Goal: Task Accomplishment & Management: Complete application form

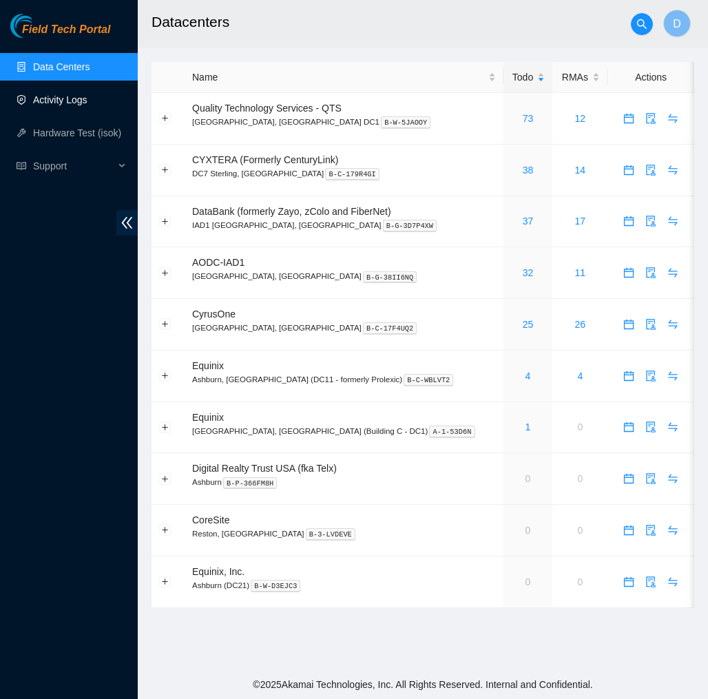
click at [78, 98] on link "Activity Logs" at bounding box center [60, 99] width 54 height 11
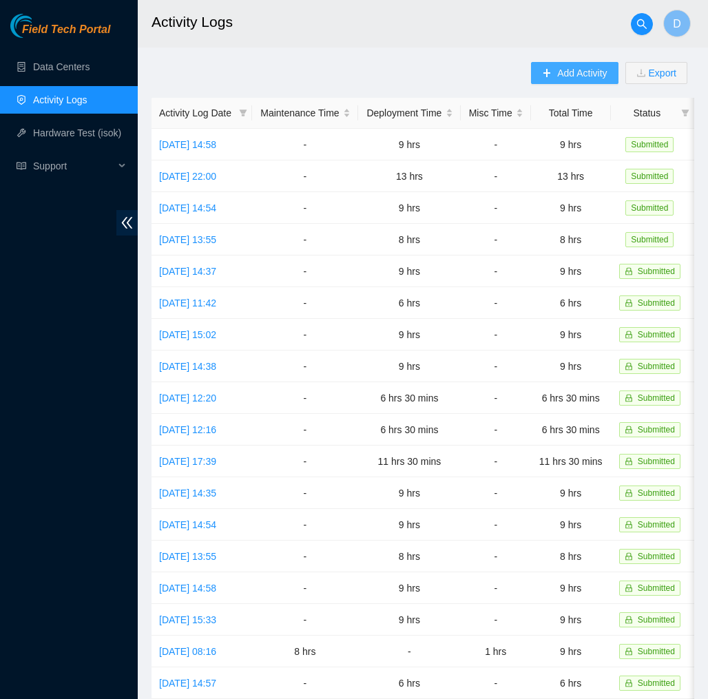
click at [543, 71] on icon "plus" at bounding box center [547, 73] width 10 height 10
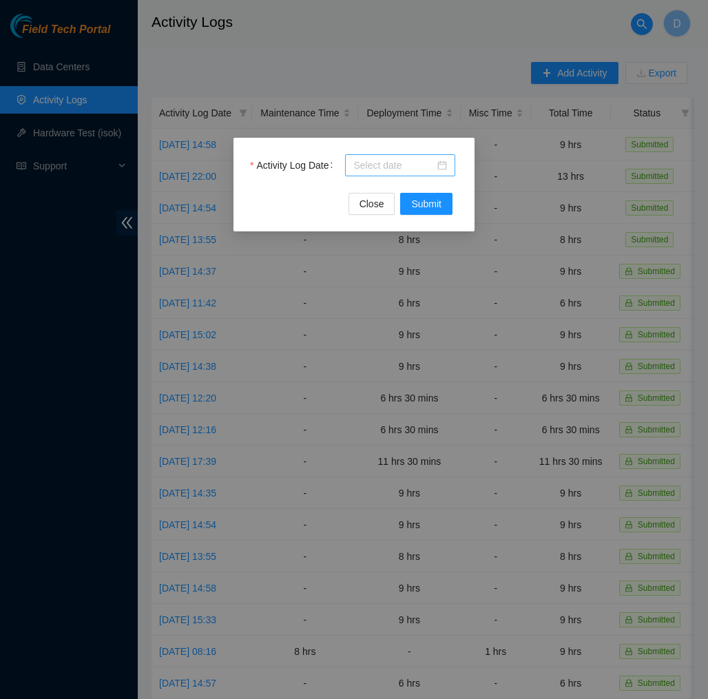
click at [443, 164] on div at bounding box center [400, 165] width 94 height 15
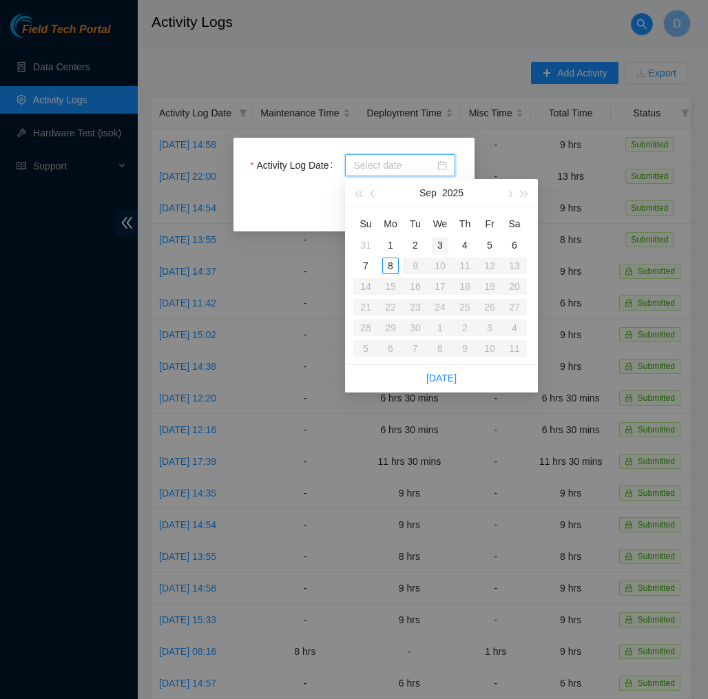
type input "2025-09-03"
type input "2025-09-08"
click at [389, 268] on div "8" at bounding box center [390, 265] width 17 height 17
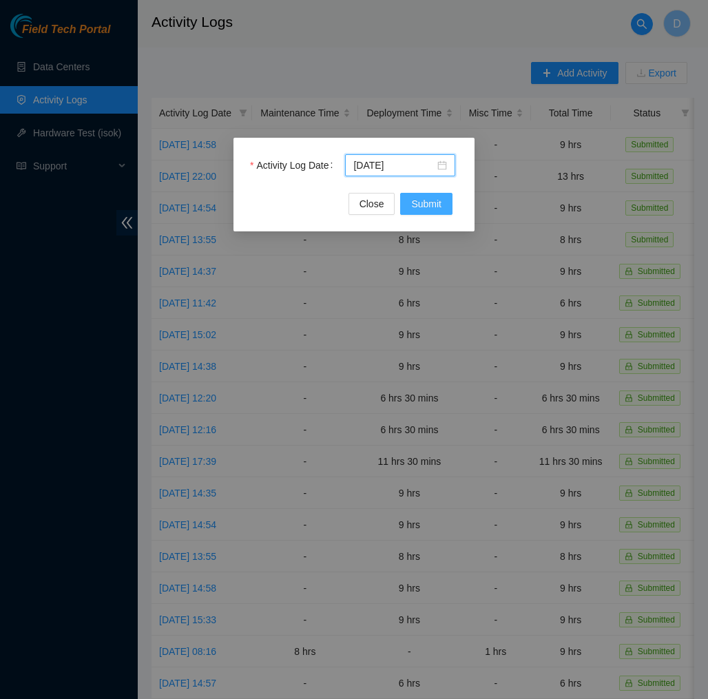
click at [441, 202] on button "Submit" at bounding box center [426, 204] width 52 height 22
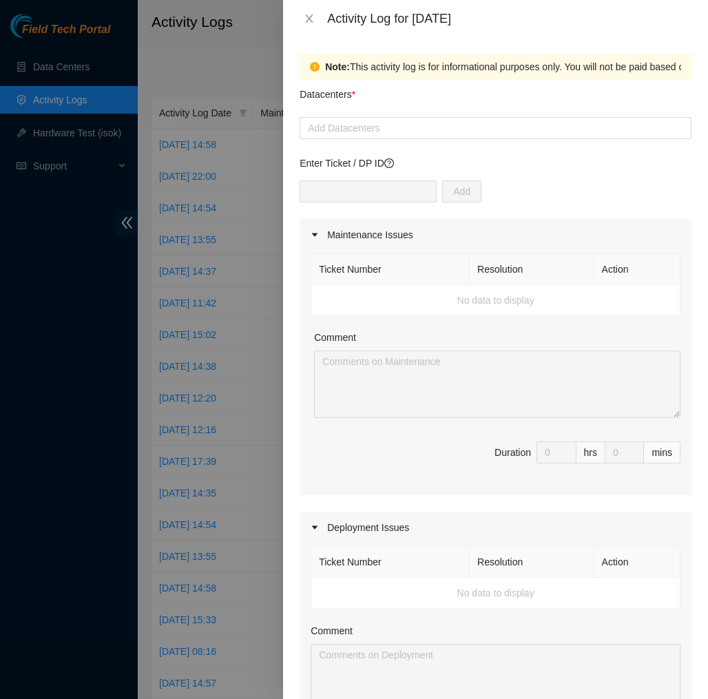
click at [422, 140] on form "Datacenters * Add Datacenters Enter Ticket / DP ID Add Maintenance Issues Ticke…" at bounding box center [495, 597] width 392 height 1035
click at [422, 138] on div "Add Datacenters" at bounding box center [495, 128] width 392 height 22
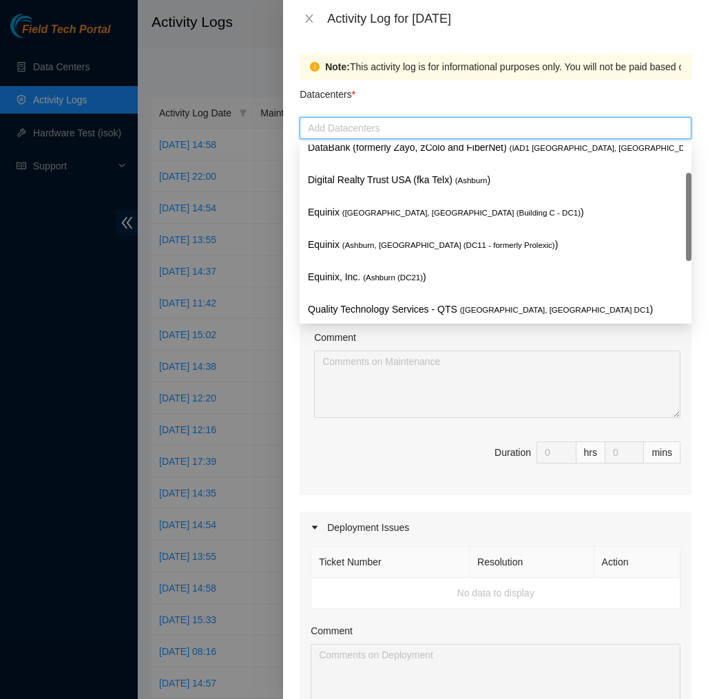
scroll to position [147, 0]
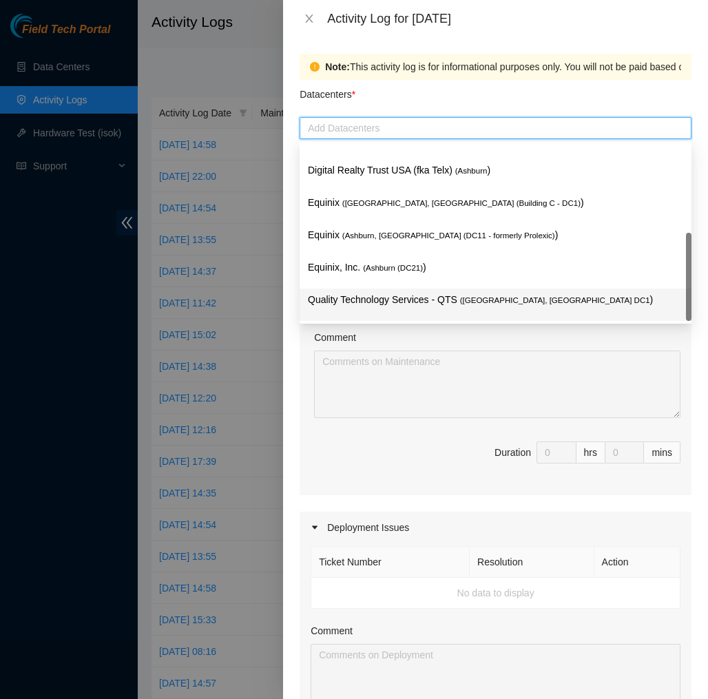
click at [408, 291] on div "Quality Technology Services - QTS ( Ashburn, VA DC1 )" at bounding box center [495, 304] width 392 height 32
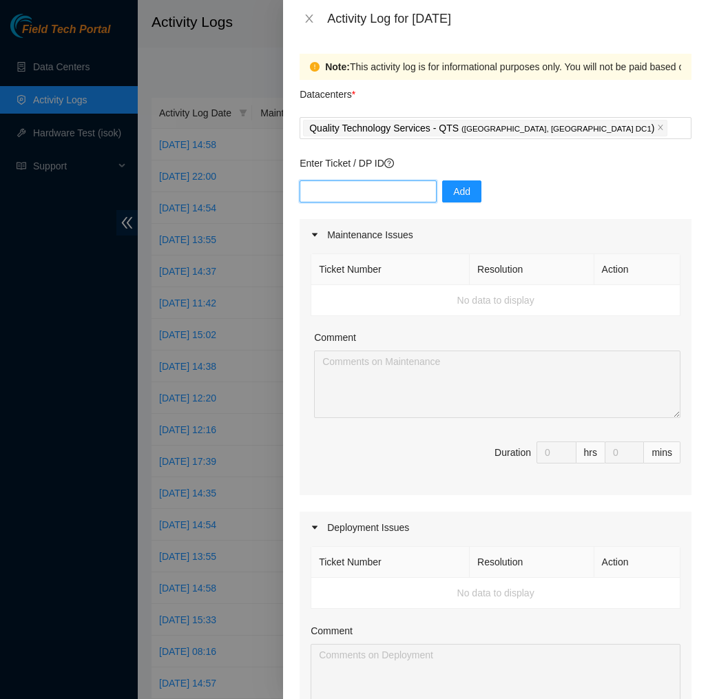
click at [397, 191] on input "text" at bounding box center [367, 191] width 137 height 22
type input "DP83139"
click at [478, 194] on button "Add" at bounding box center [461, 191] width 39 height 22
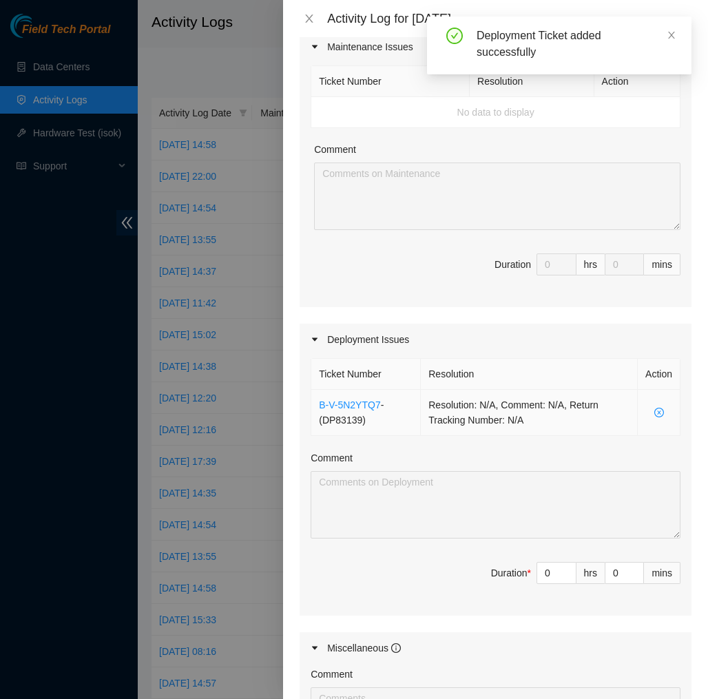
scroll to position [196, 0]
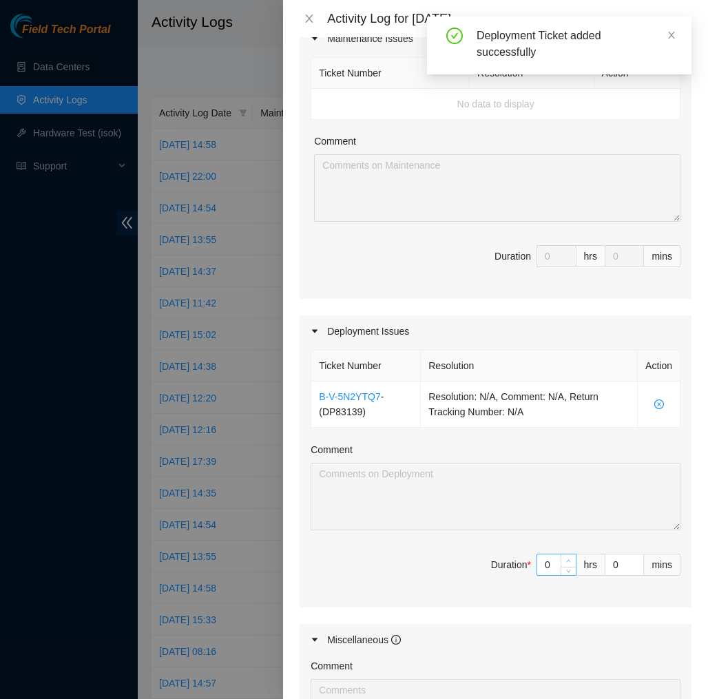
type input "1"
click at [573, 559] on span "Increase Value" at bounding box center [567, 560] width 15 height 12
type input "2"
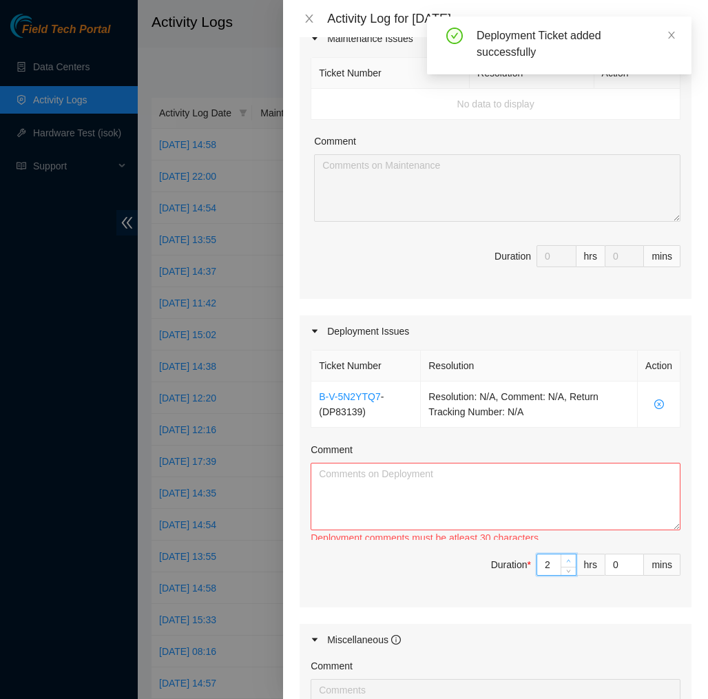
click at [573, 559] on span "Increase Value" at bounding box center [567, 560] width 15 height 12
type input "3"
click at [573, 559] on span "Increase Value" at bounding box center [567, 560] width 15 height 12
type input "4"
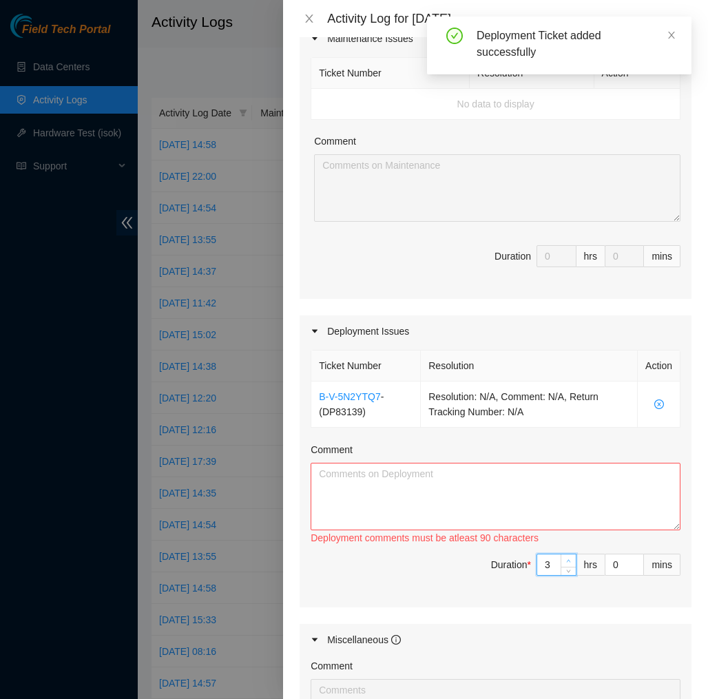
type input "4"
click at [573, 559] on span "Increase Value" at bounding box center [567, 560] width 15 height 12
type input "5"
click at [573, 559] on span "Increase Value" at bounding box center [567, 560] width 15 height 12
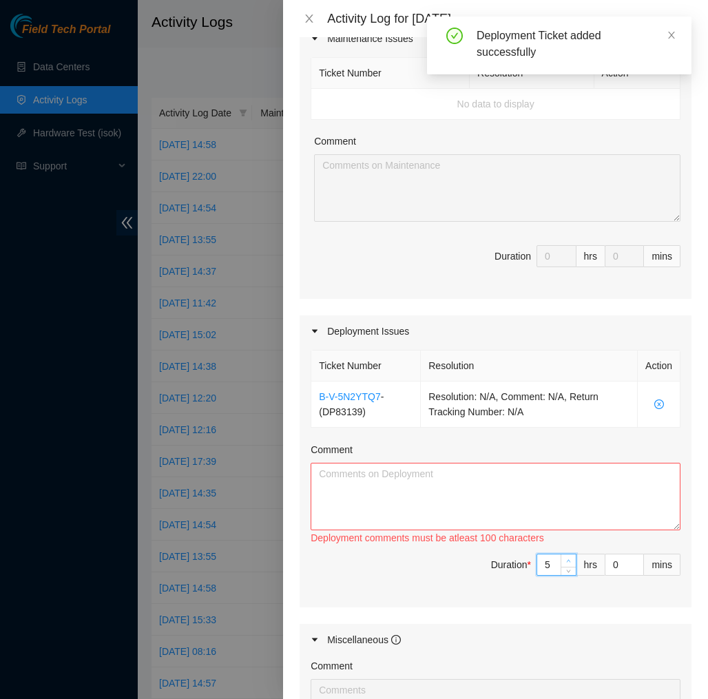
type input "6"
click at [573, 559] on span "Increase Value" at bounding box center [567, 560] width 15 height 12
type input "7"
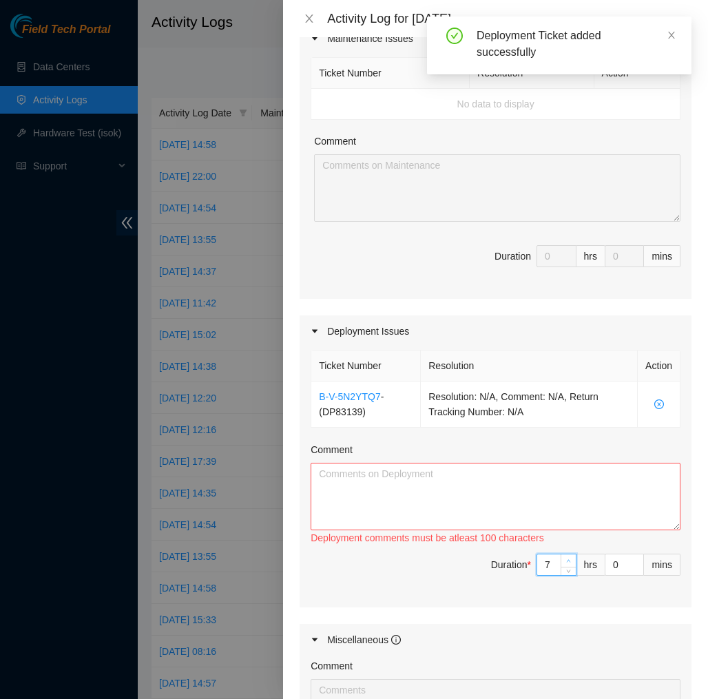
click at [573, 559] on span "Increase Value" at bounding box center [567, 560] width 15 height 12
type input "8"
click at [573, 559] on span "Increase Value" at bounding box center [567, 560] width 15 height 12
type input "9"
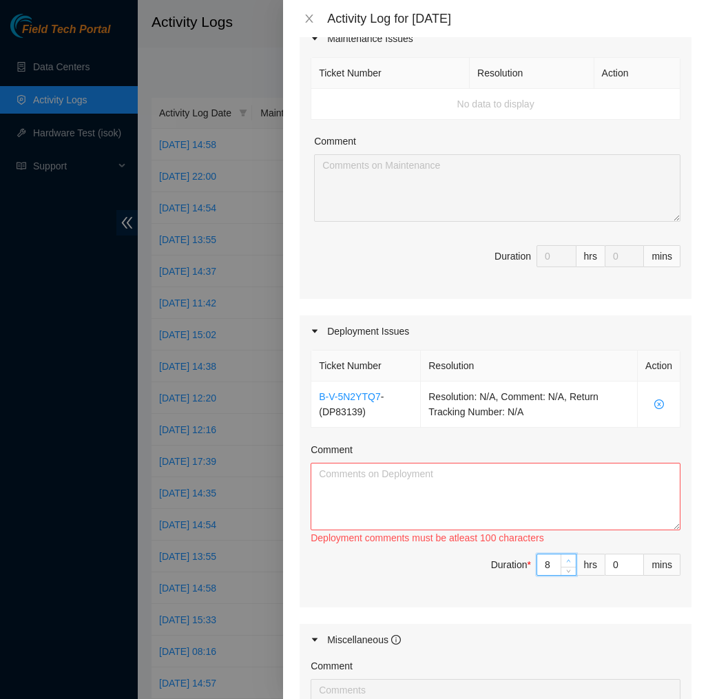
type input "9"
click at [573, 559] on span "Increase Value" at bounding box center [567, 560] width 15 height 12
click at [555, 502] on textarea "Comment" at bounding box center [495, 495] width 370 height 67
paste textarea "EOD Report DP83139 Today, I helped NIE Nigel with running a temp cable in Rack …"
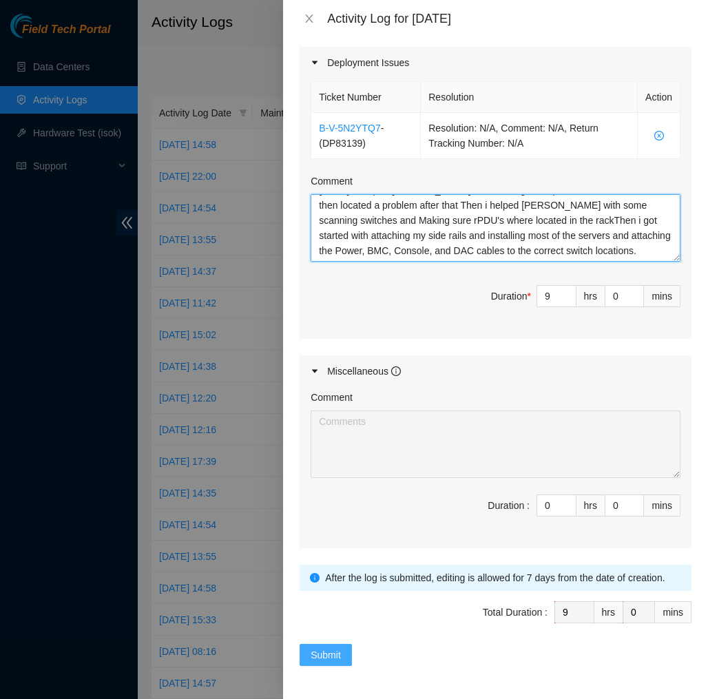
scroll to position [465, 0]
type textarea "EOD Report DP83139 Today, I helped NIE Nigel with running a temp cable in Rack …"
click at [332, 657] on span "Submit" at bounding box center [325, 654] width 30 height 15
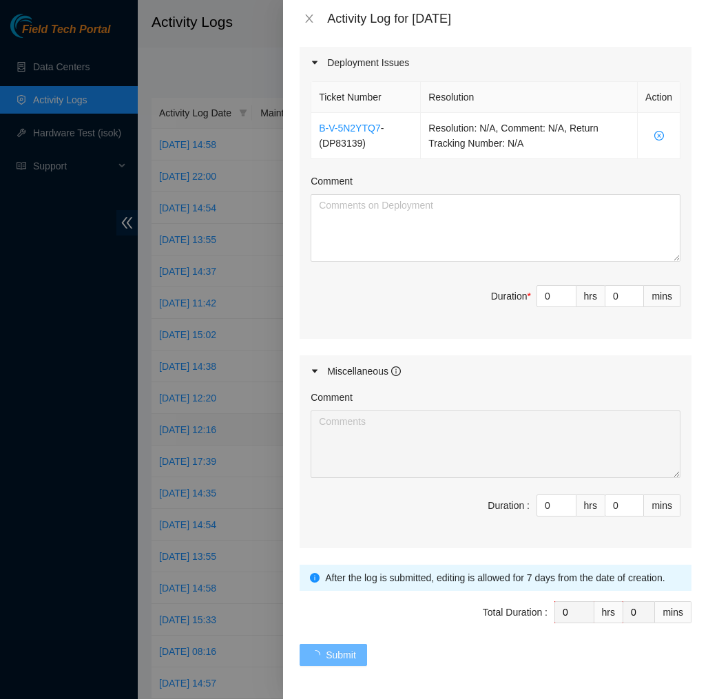
scroll to position [0, 0]
